Goal: Transaction & Acquisition: Obtain resource

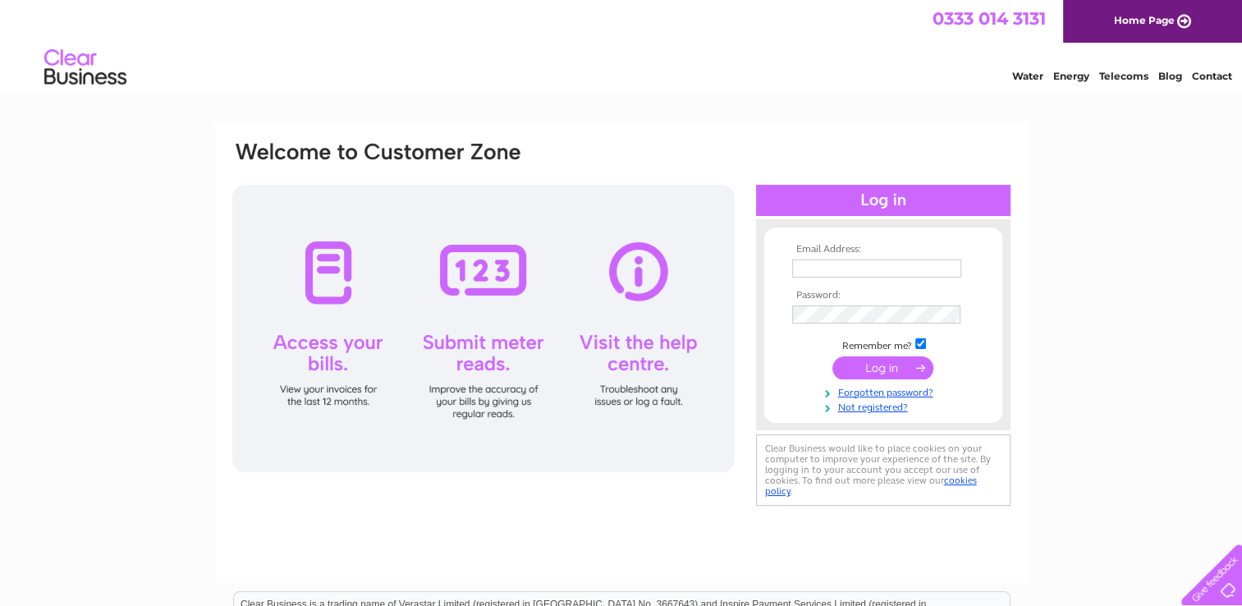
type input "eddierena@hotmail.com"
click at [850, 363] on input "submit" at bounding box center [882, 367] width 101 height 23
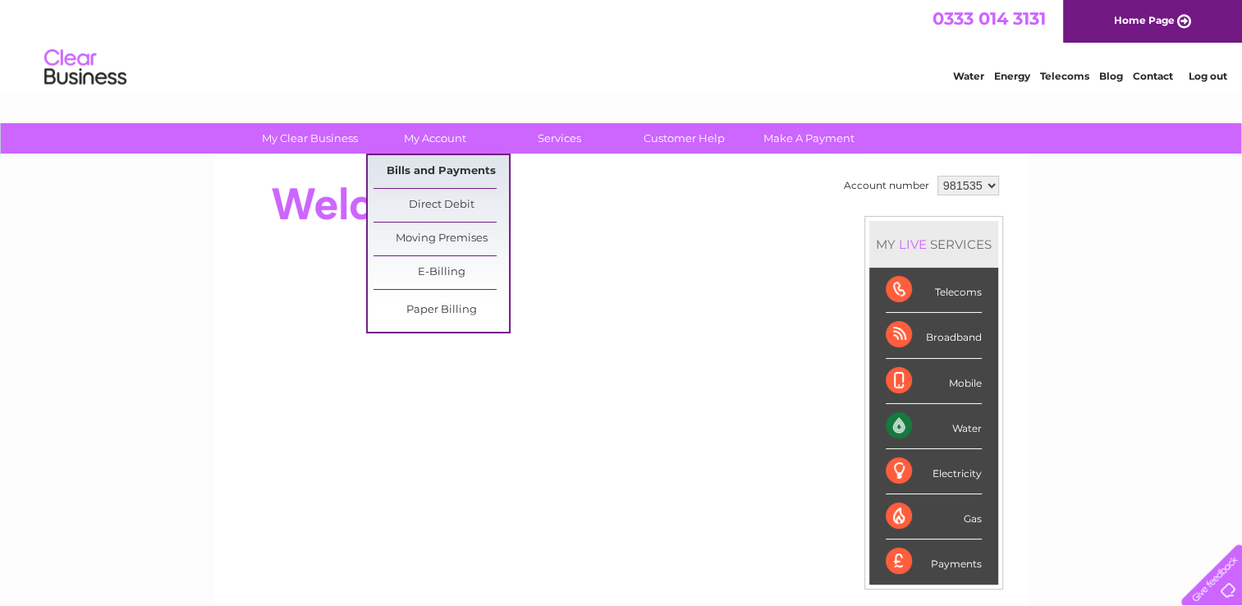
click at [440, 165] on link "Bills and Payments" at bounding box center [440, 171] width 135 height 33
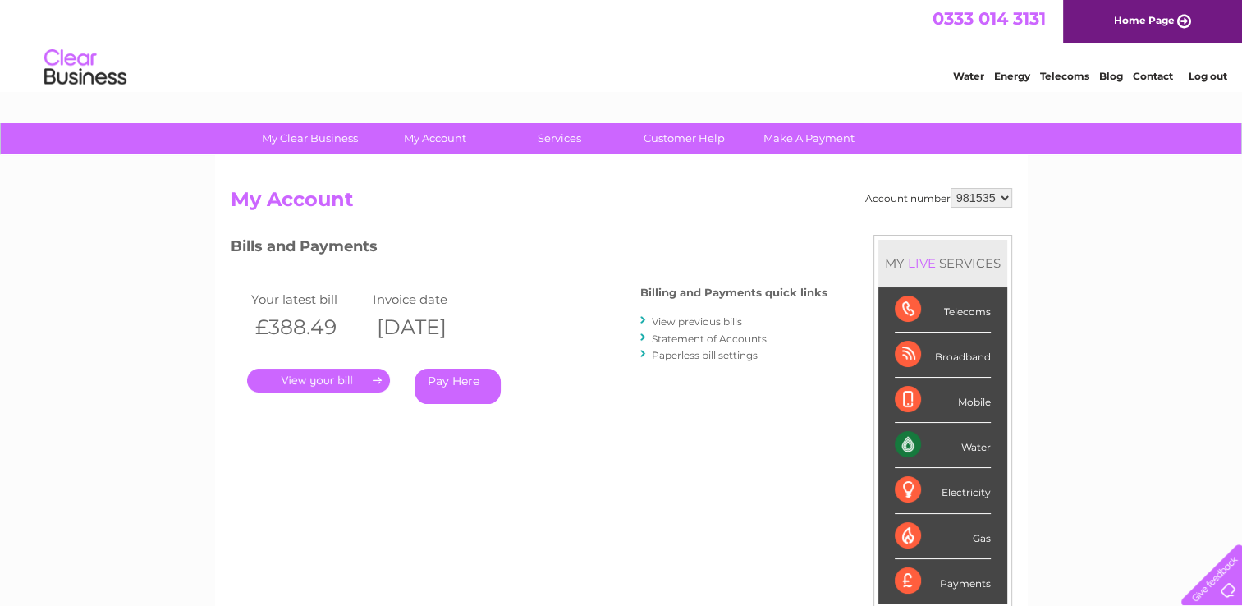
click at [371, 382] on link "." at bounding box center [318, 381] width 143 height 24
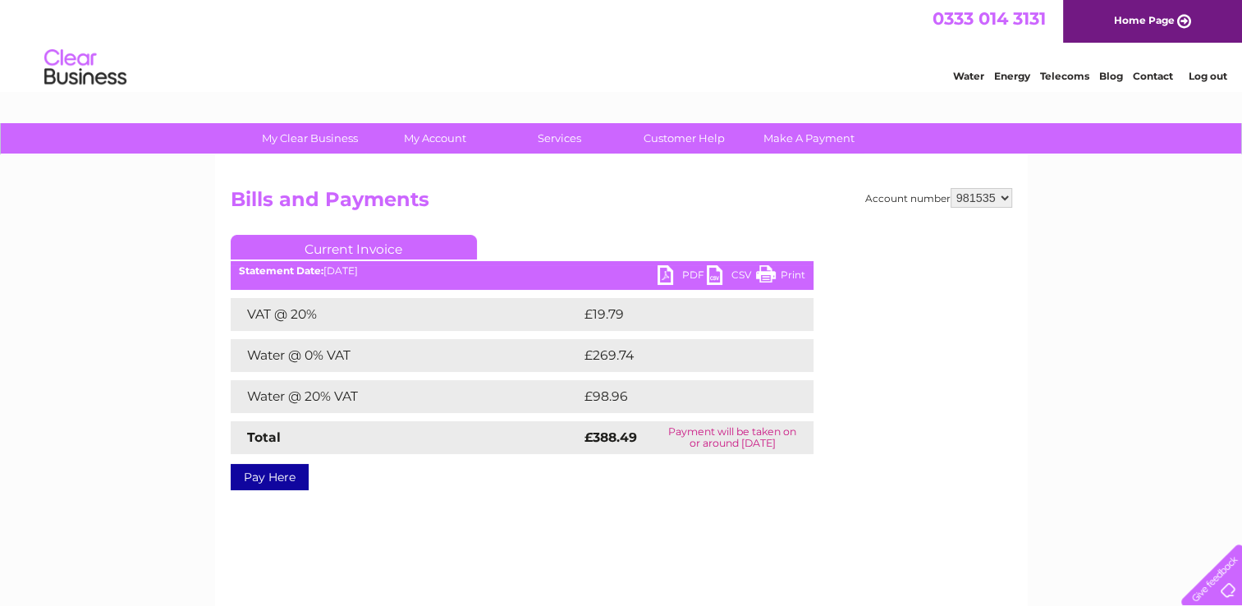
click at [666, 277] on link "PDF" at bounding box center [681, 277] width 49 height 24
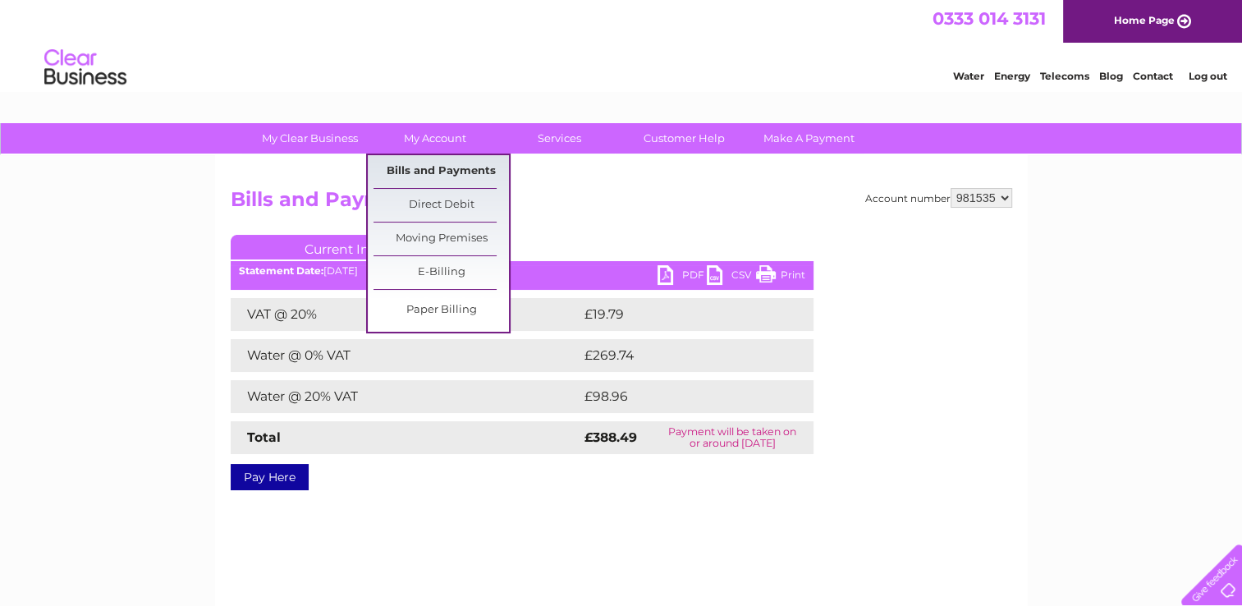
click at [437, 162] on link "Bills and Payments" at bounding box center [440, 171] width 135 height 33
click at [435, 167] on link "Bills and Payments" at bounding box center [440, 171] width 135 height 33
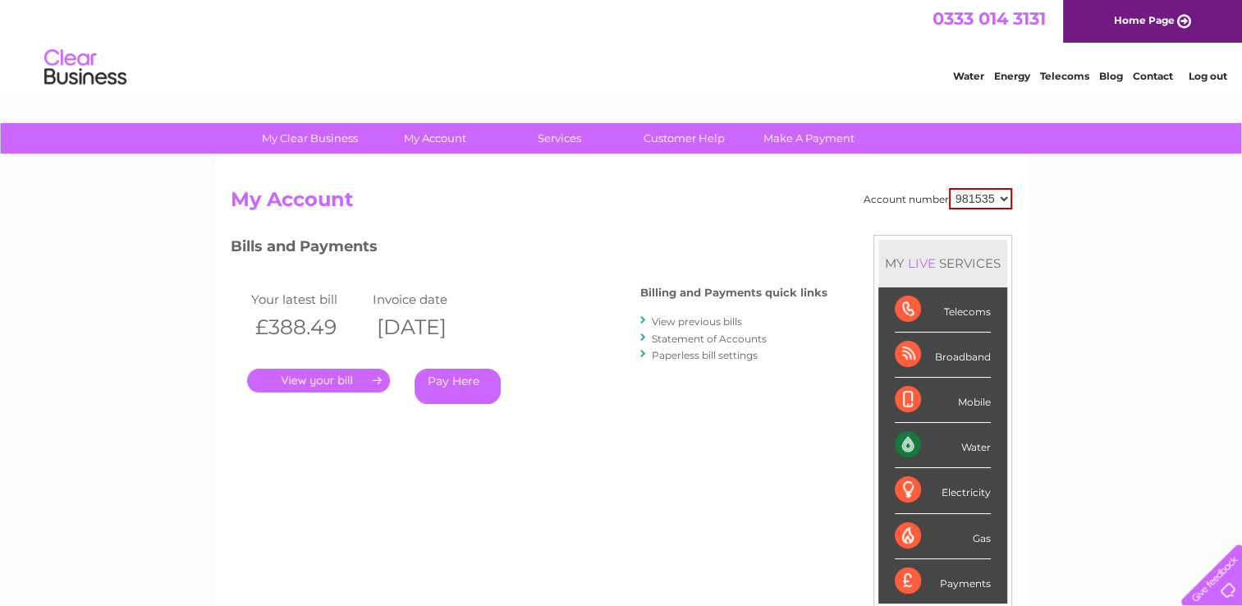
click at [353, 378] on link "." at bounding box center [318, 381] width 143 height 24
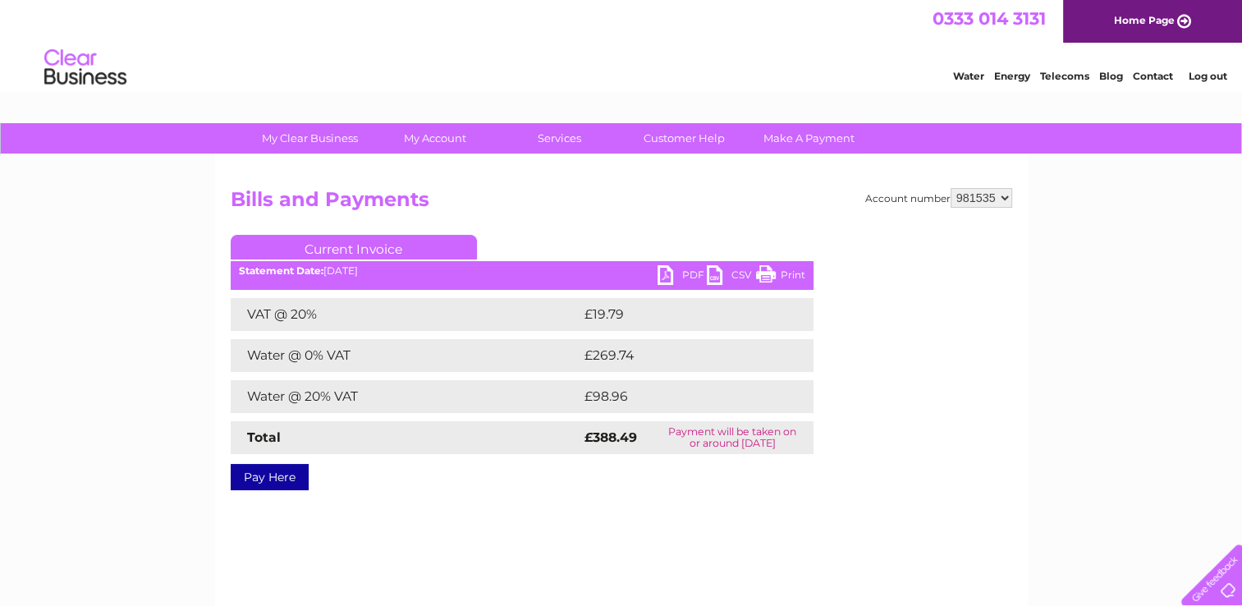
click at [686, 278] on link "PDF" at bounding box center [681, 277] width 49 height 24
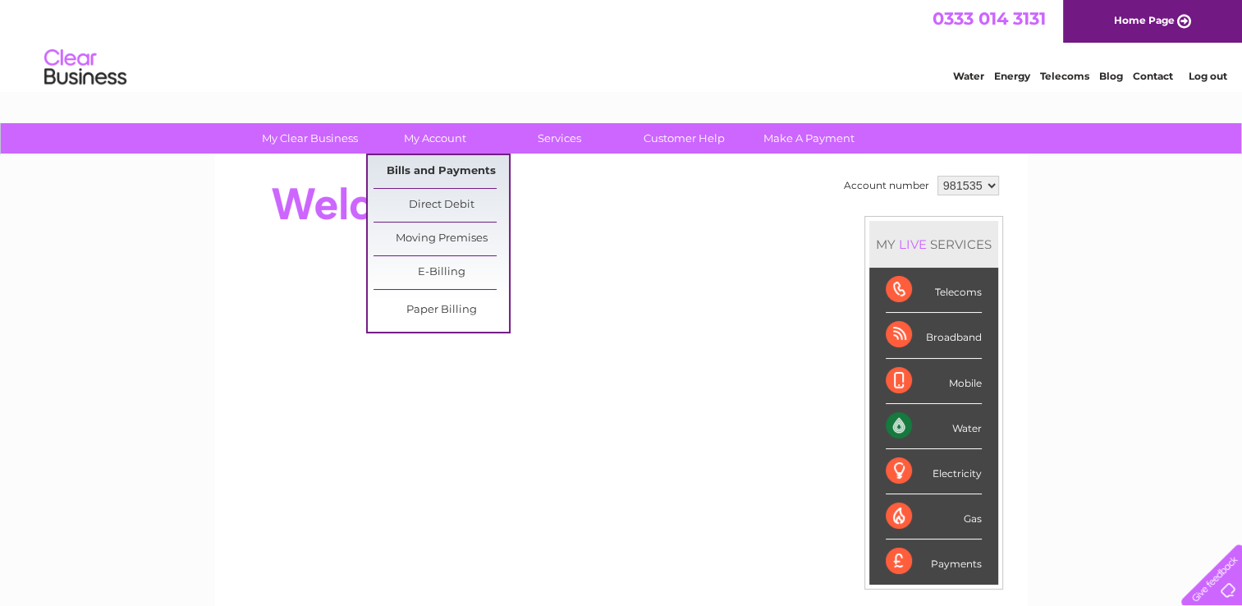
click at [469, 173] on link "Bills and Payments" at bounding box center [440, 171] width 135 height 33
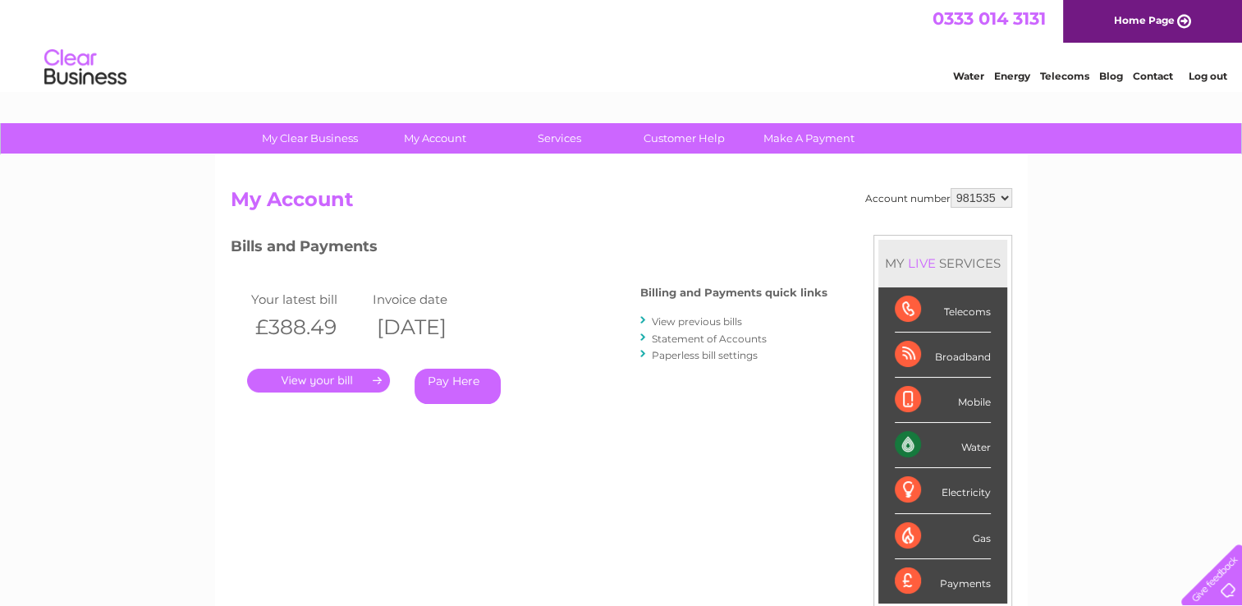
click at [663, 321] on link "View previous bills" at bounding box center [697, 321] width 90 height 12
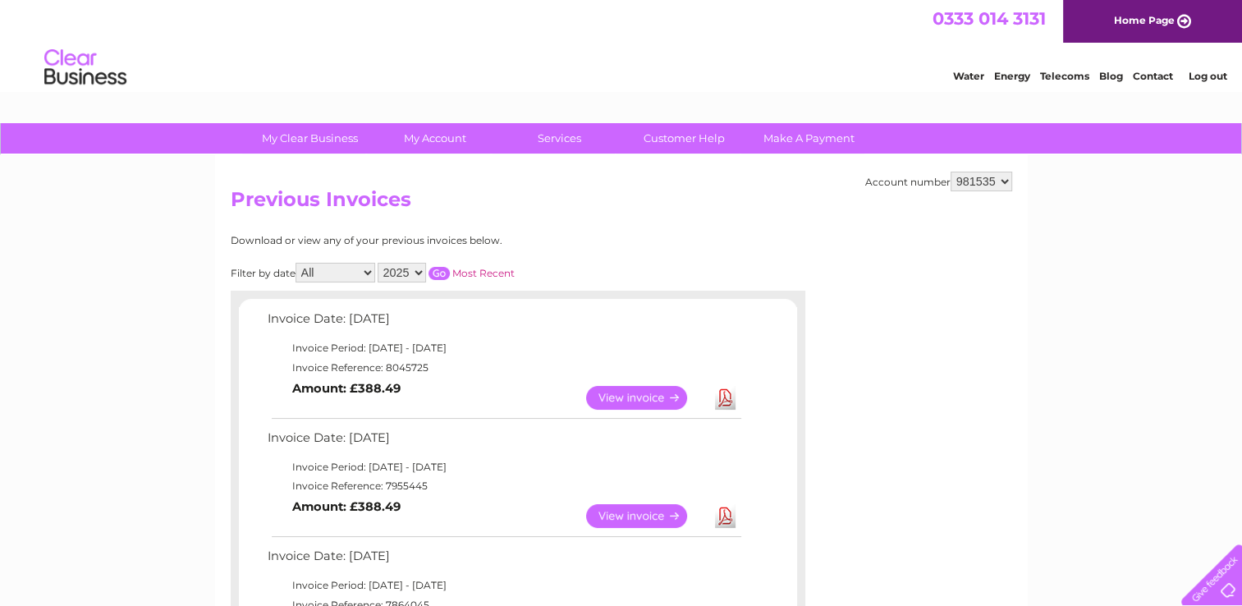
click at [635, 516] on link "View" at bounding box center [646, 516] width 121 height 24
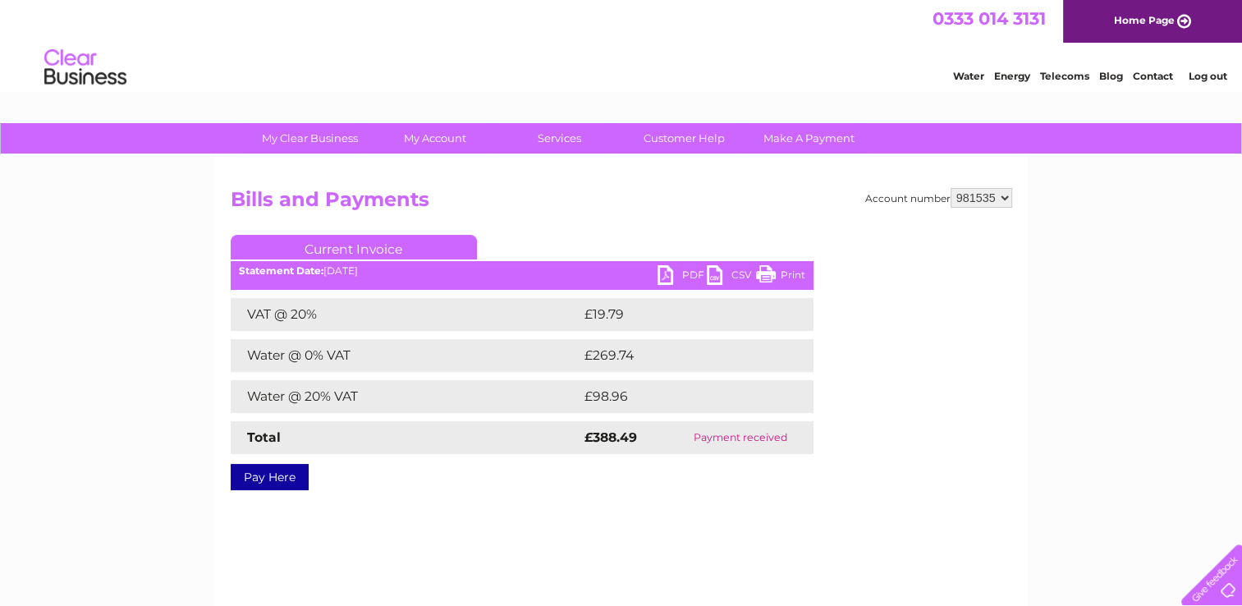
click at [685, 270] on link "PDF" at bounding box center [681, 277] width 49 height 24
